Goal: Task Accomplishment & Management: Manage account settings

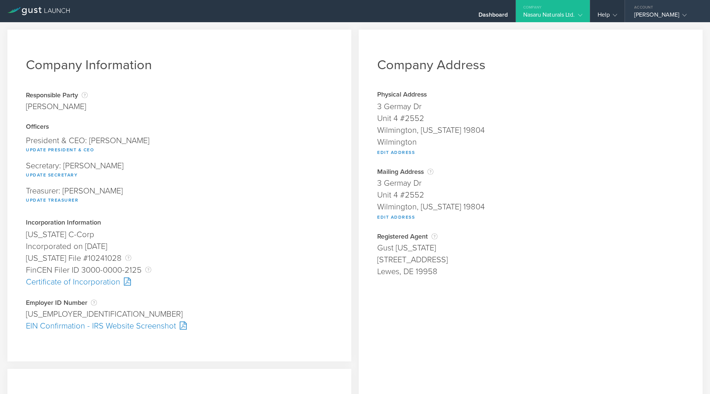
click at [635, 14] on div "[PERSON_NAME]" at bounding box center [666, 16] width 63 height 11
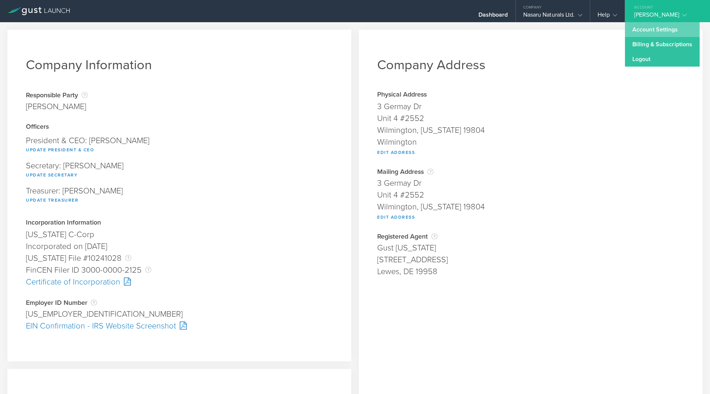
click at [631, 33] on link "Account Settings" at bounding box center [662, 29] width 75 height 15
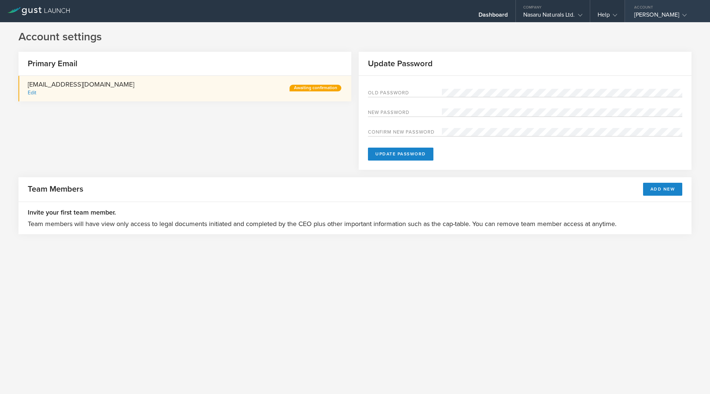
click at [652, 16] on div "[PERSON_NAME]" at bounding box center [666, 16] width 63 height 11
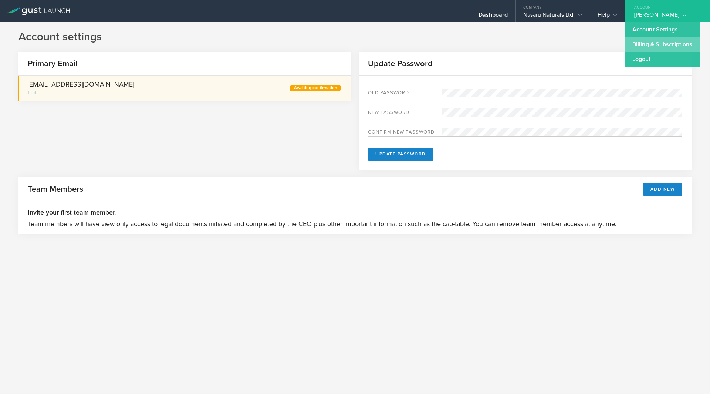
click at [642, 43] on link "Billing & Subscriptions" at bounding box center [662, 44] width 75 height 15
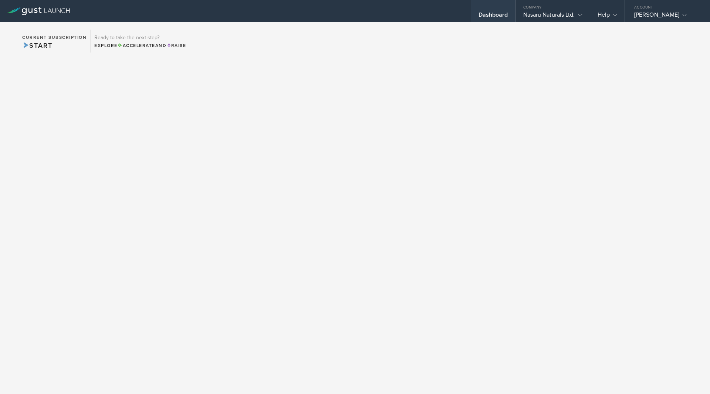
click at [479, 15] on div "Dashboard" at bounding box center [494, 16] width 30 height 11
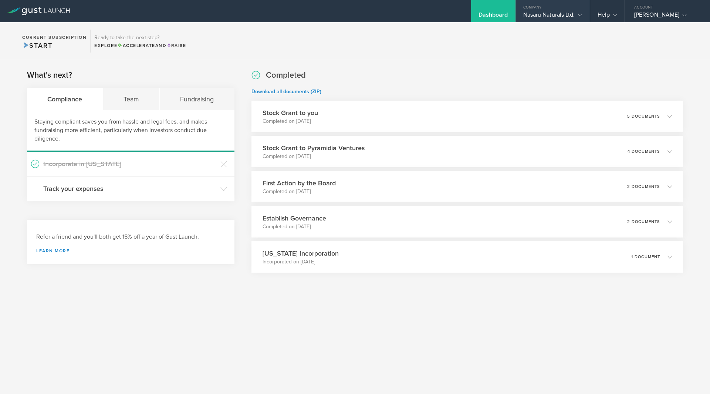
click at [575, 13] on gust-icon at bounding box center [578, 14] width 7 height 7
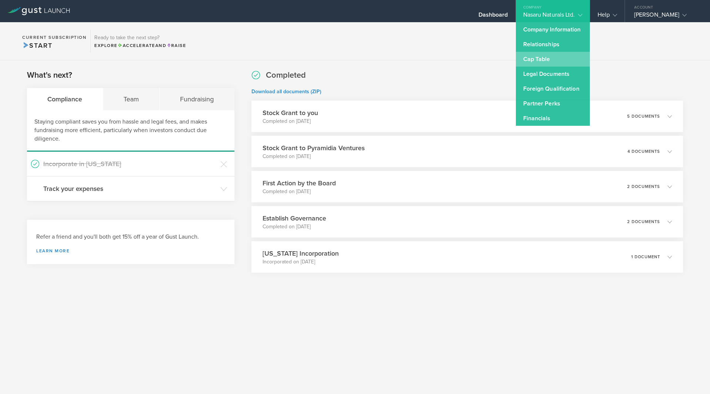
click at [539, 61] on link "Cap Table" at bounding box center [553, 59] width 74 height 15
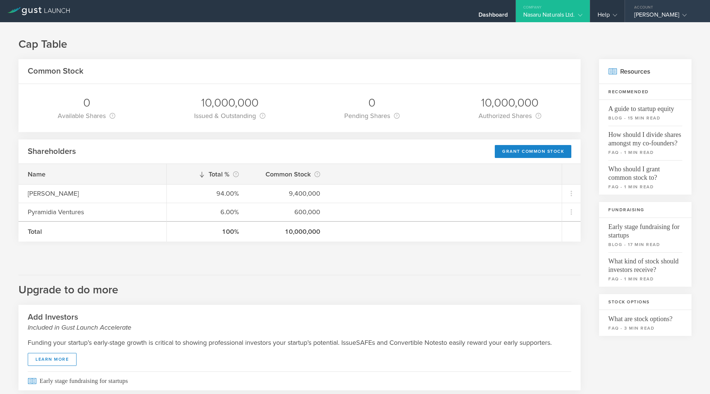
click at [635, 16] on div "[PERSON_NAME]" at bounding box center [666, 16] width 63 height 11
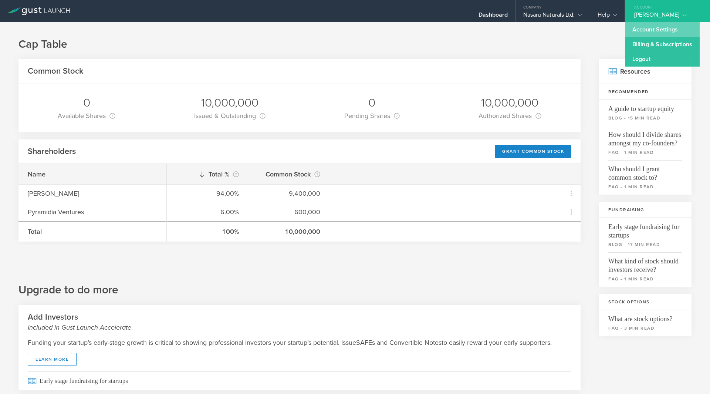
click at [625, 31] on link "Account Settings" at bounding box center [662, 29] width 75 height 15
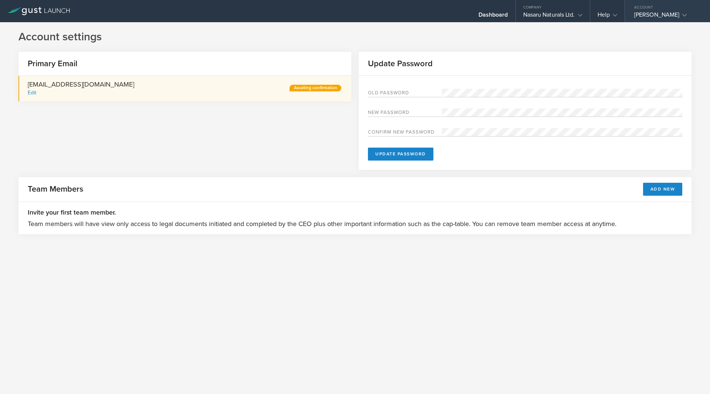
click at [657, 14] on div "[PERSON_NAME]" at bounding box center [666, 16] width 63 height 11
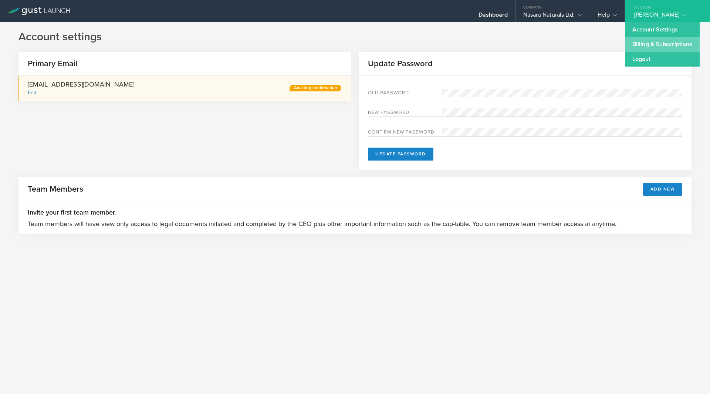
click at [643, 41] on link "Billing & Subscriptions" at bounding box center [662, 44] width 75 height 15
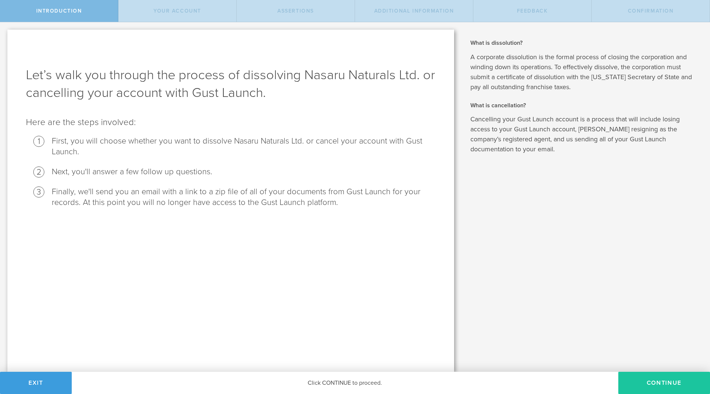
click at [654, 383] on button "Continue" at bounding box center [665, 383] width 92 height 22
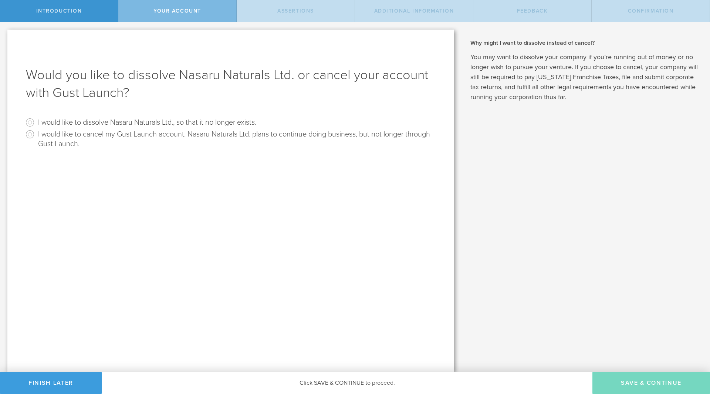
click at [213, 135] on label "I would like to cancel my Gust Launch account. Nasaru Naturals Ltd. plans to co…" at bounding box center [236, 138] width 396 height 20
click at [36, 135] on input "I would like to cancel my Gust Launch account. Nasaru Naturals Ltd. plans to co…" at bounding box center [30, 134] width 12 height 12
radio input "true"
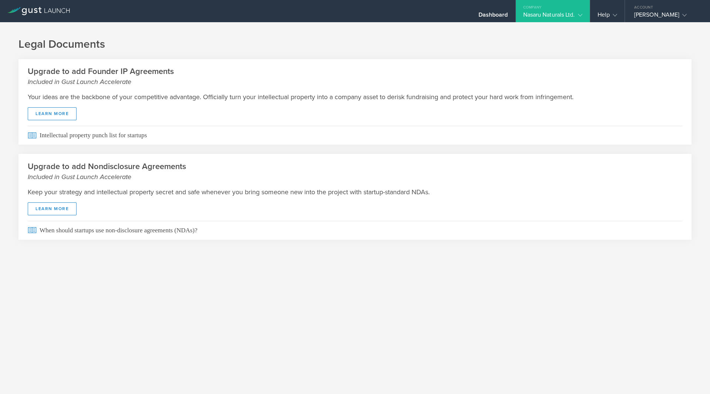
click at [524, 12] on div "Nasaru Naturals Ltd." at bounding box center [553, 16] width 59 height 11
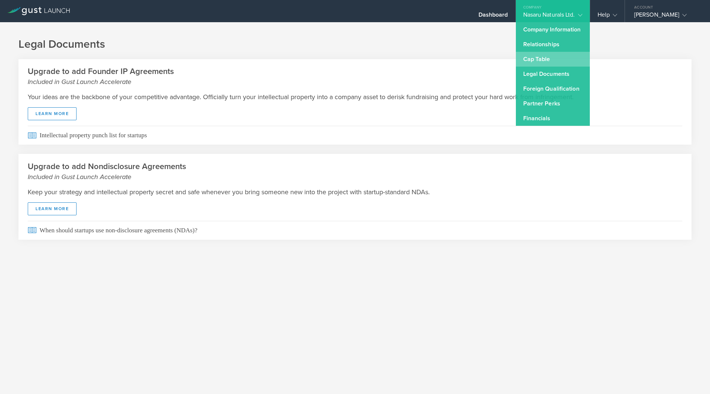
click at [516, 58] on link "Cap Table" at bounding box center [553, 59] width 74 height 15
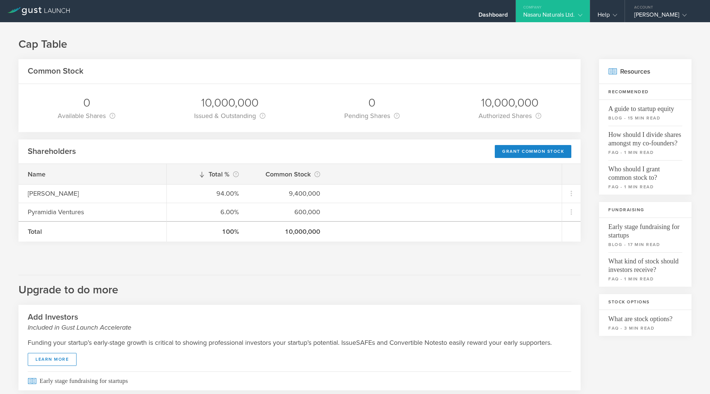
click at [553, 9] on div "Company" at bounding box center [553, 5] width 74 height 11
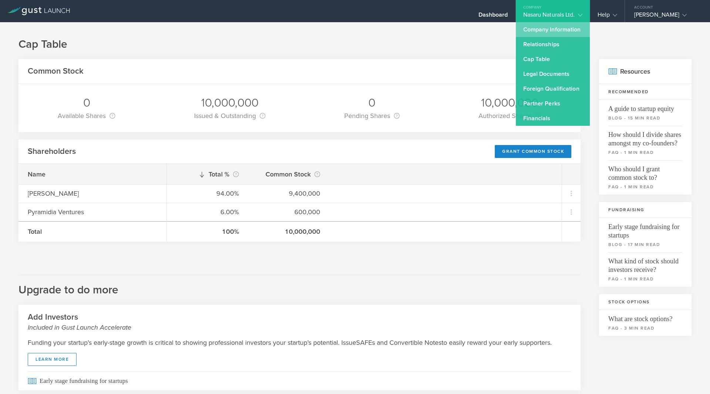
click at [527, 30] on link "Company Information" at bounding box center [553, 29] width 74 height 15
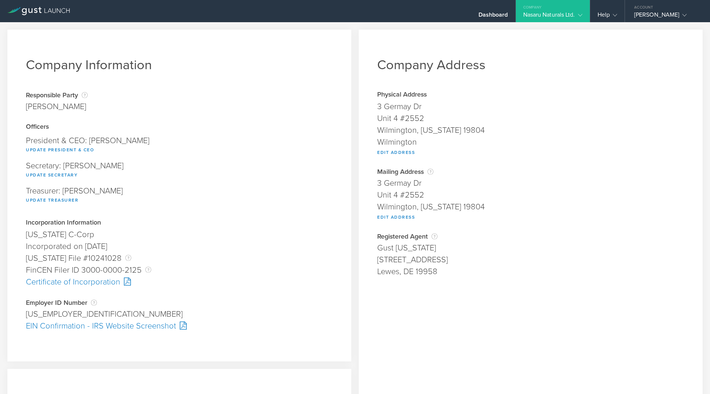
click at [652, 30] on div "Company Address Physical Address [STREET_ADDRESS][US_STATE] Edit Address Addres…" at bounding box center [531, 281] width 344 height 502
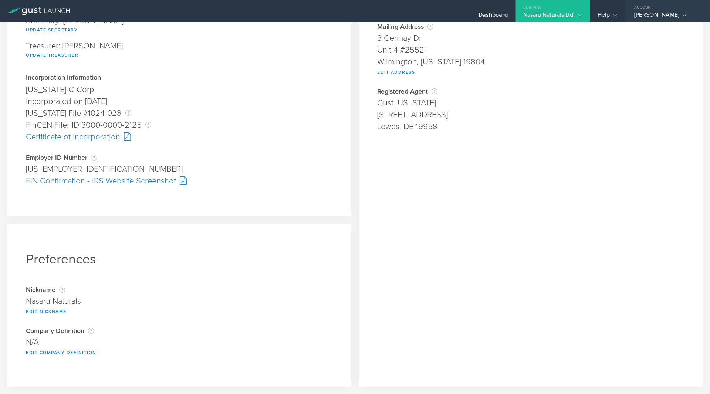
click at [635, 17] on div "[PERSON_NAME]" at bounding box center [666, 16] width 63 height 11
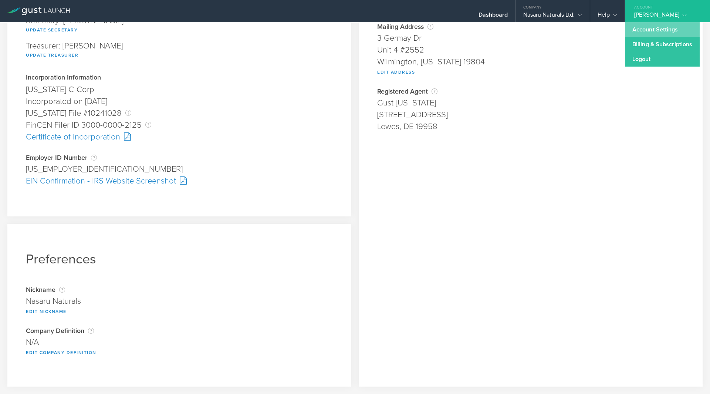
click at [625, 30] on link "Account Settings" at bounding box center [662, 29] width 75 height 15
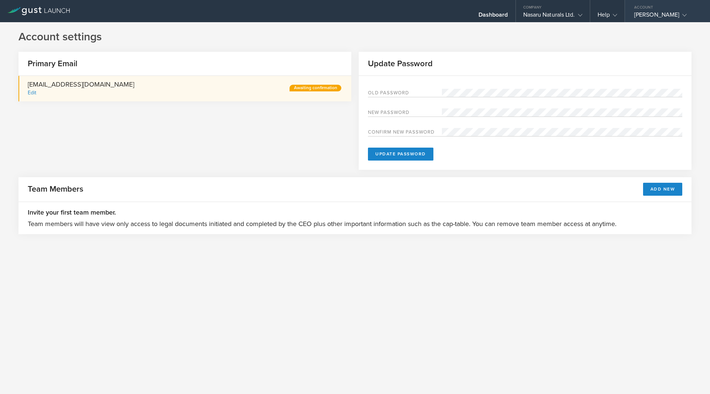
click at [625, 10] on div "Account" at bounding box center [667, 5] width 85 height 11
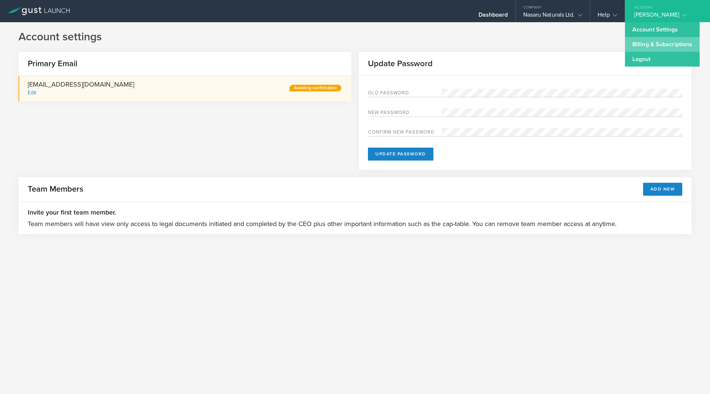
click at [625, 41] on link "Billing & Subscriptions" at bounding box center [662, 44] width 75 height 15
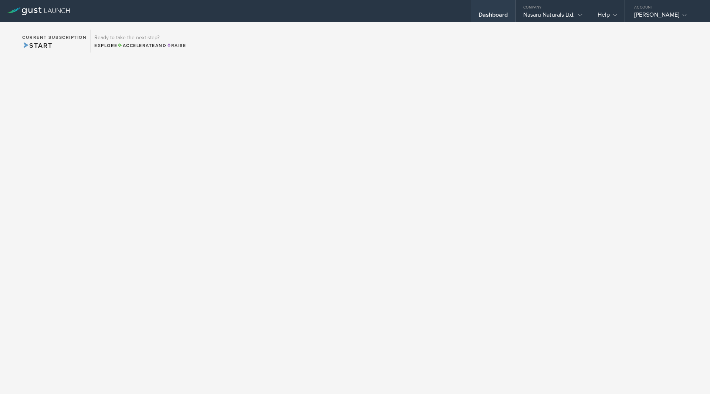
click at [479, 15] on div "Dashboard" at bounding box center [494, 16] width 30 height 11
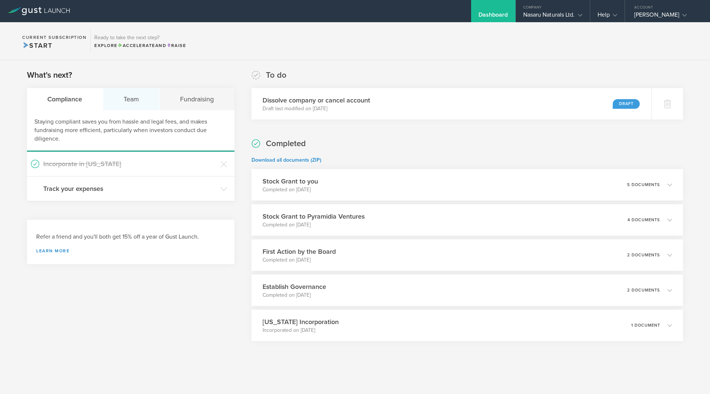
click at [110, 98] on div "Team" at bounding box center [131, 99] width 57 height 22
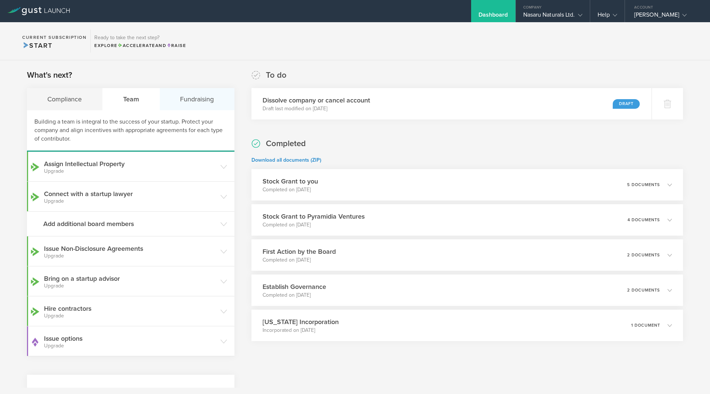
click at [191, 94] on div "Fundraising" at bounding box center [197, 99] width 75 height 22
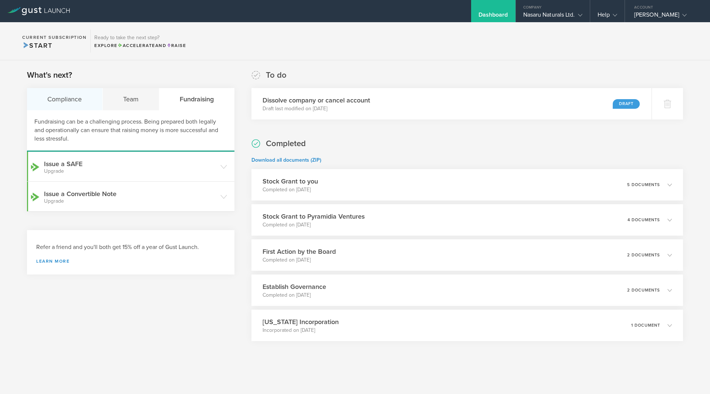
click at [77, 101] on div "Compliance" at bounding box center [65, 99] width 76 height 22
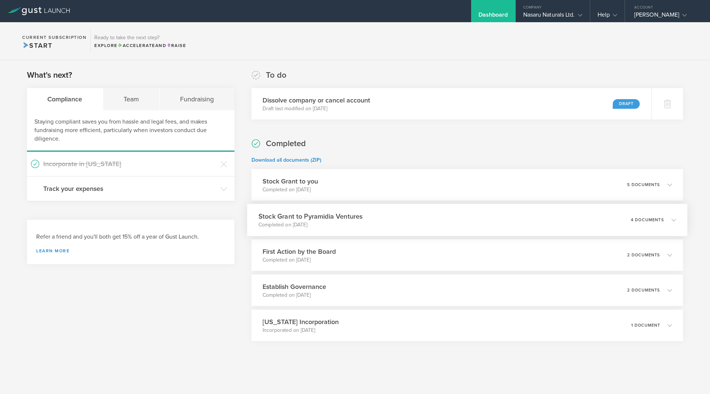
click at [634, 222] on p "4 documents" at bounding box center [647, 220] width 33 height 4
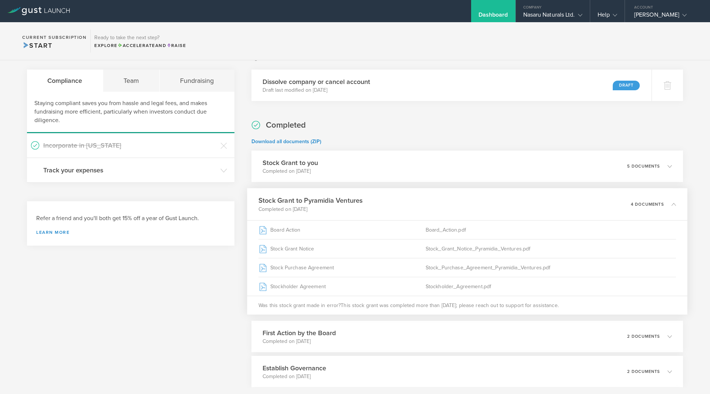
scroll to position [100, 0]
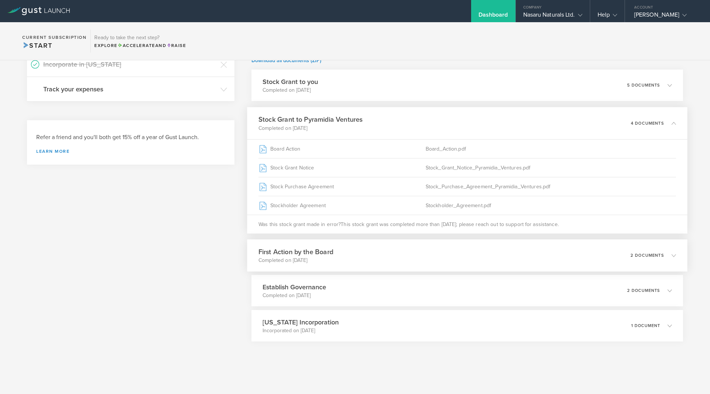
click at [644, 251] on div "2 documents" at bounding box center [654, 255] width 46 height 13
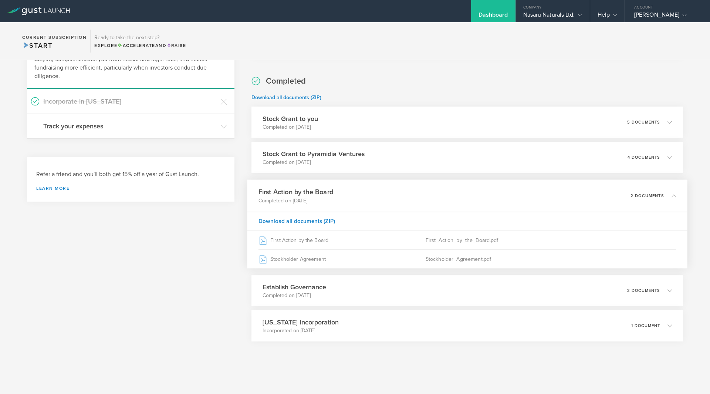
scroll to position [63, 0]
click at [660, 302] on div "Establish Governance Completed on [DATE] 2 documents" at bounding box center [467, 291] width 441 height 32
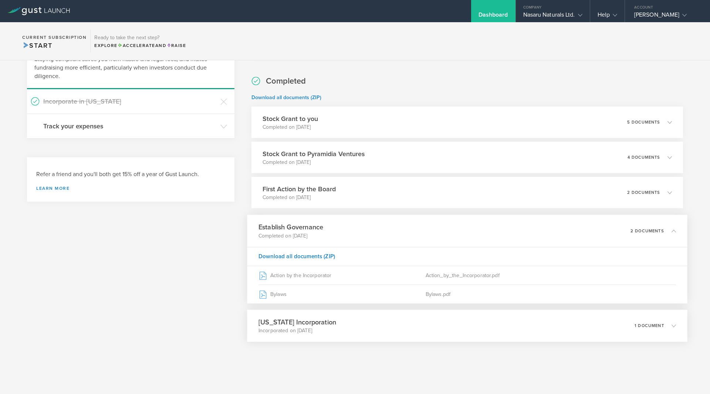
click at [656, 320] on div "1 document" at bounding box center [655, 326] width 41 height 13
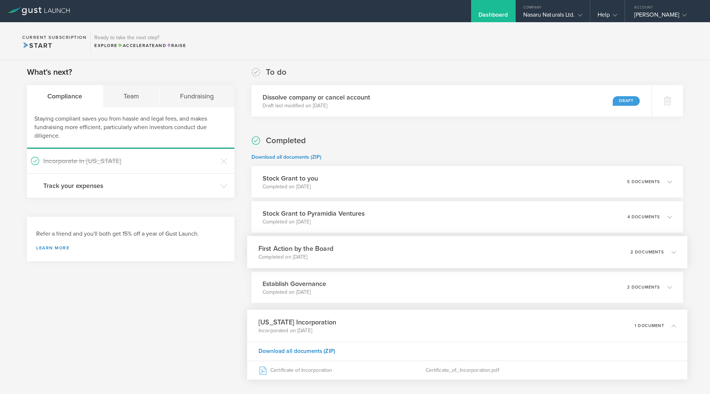
scroll to position [0, 0]
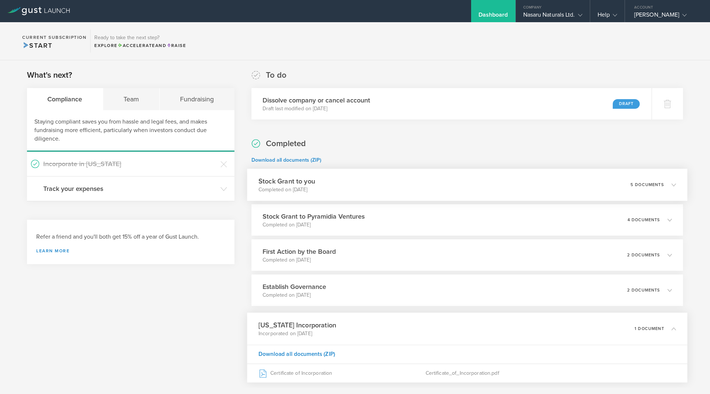
click at [618, 179] on div "Stock Grant to you Completed on [DATE] 5 documents" at bounding box center [467, 185] width 441 height 32
